Goal: Use online tool/utility: Utilize a website feature to perform a specific function

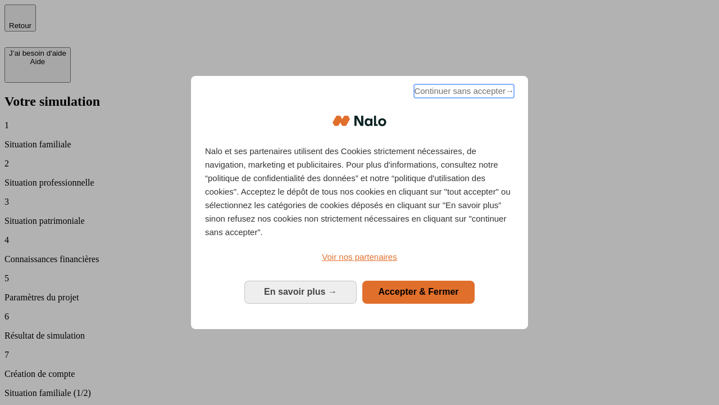
click at [463, 93] on span "Continuer sans accepter →" at bounding box center [464, 90] width 100 height 13
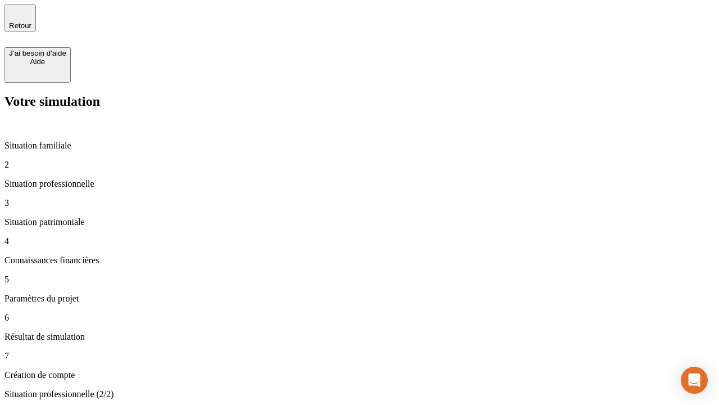
type input "30 000"
type input "1 000"
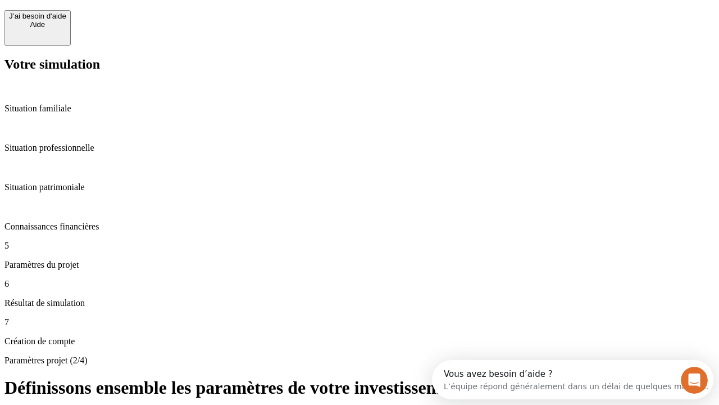
scroll to position [10, 0]
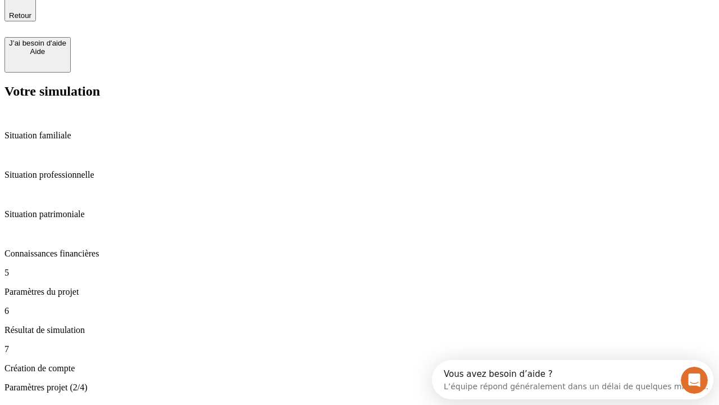
type input "65"
type input "5 000"
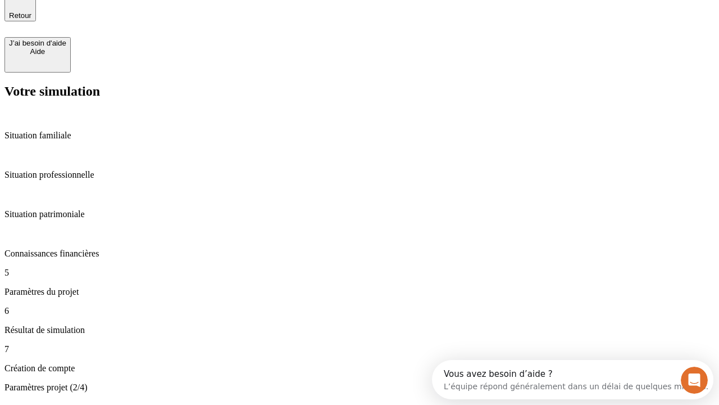
type input "640"
